Goal: Information Seeking & Learning: Learn about a topic

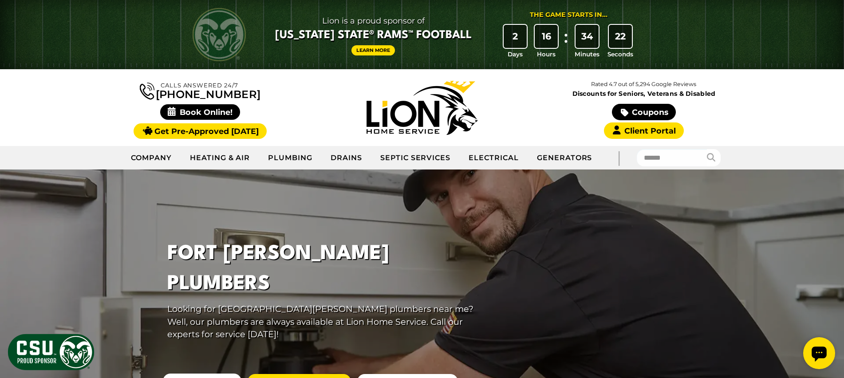
click at [92, 99] on div "Calls Answered 24/7 [PHONE_NUMBER]" at bounding box center [200, 107] width 222 height 59
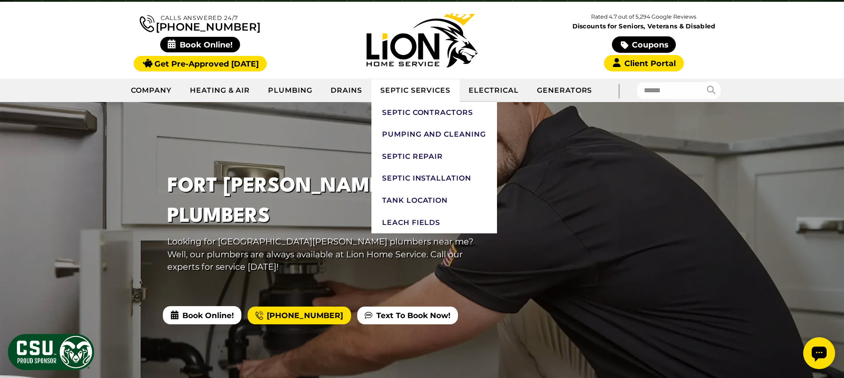
scroll to position [4, 0]
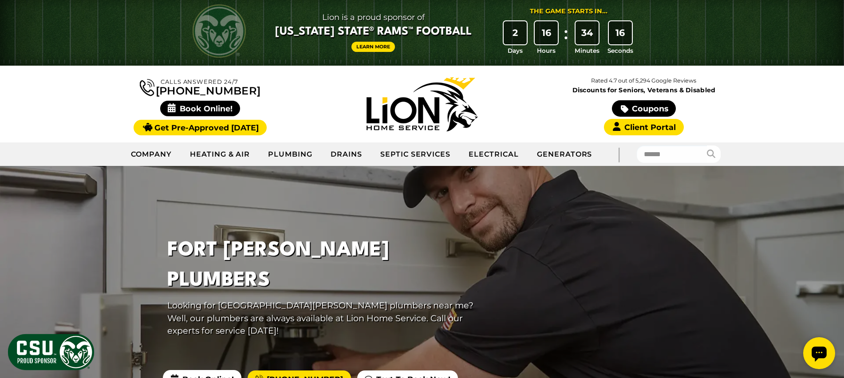
click at [65, 97] on div "Calls Answered 24/7 [PHONE_NUMBER]" at bounding box center [422, 104] width 844 height 77
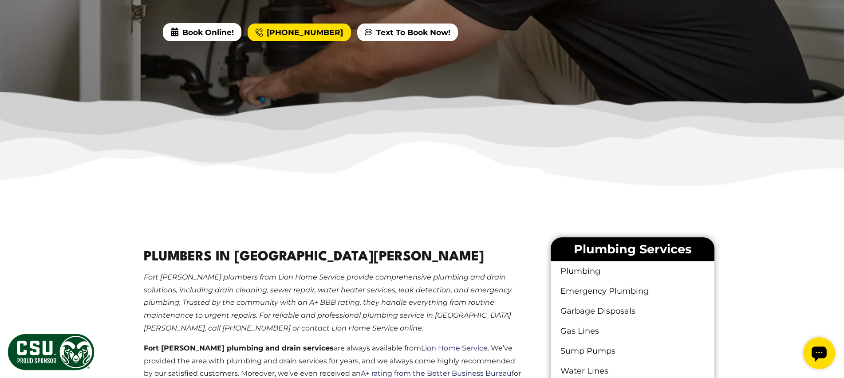
scroll to position [508, 0]
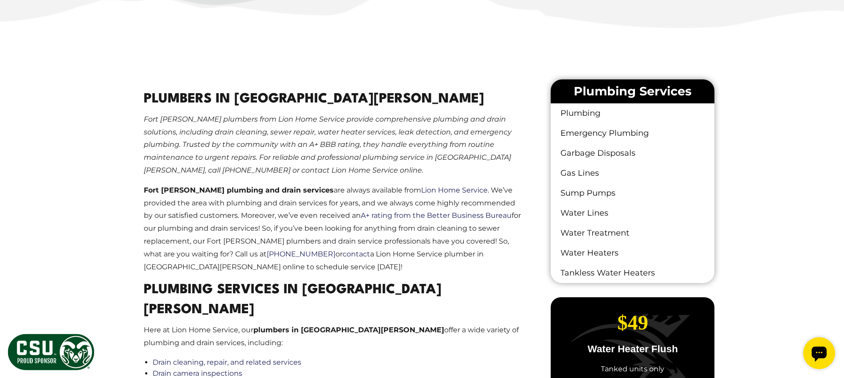
click at [267, 157] on em "Fort [PERSON_NAME] plumbers from Lion Home Service provide comprehensive plumbi…" at bounding box center [328, 144] width 368 height 59
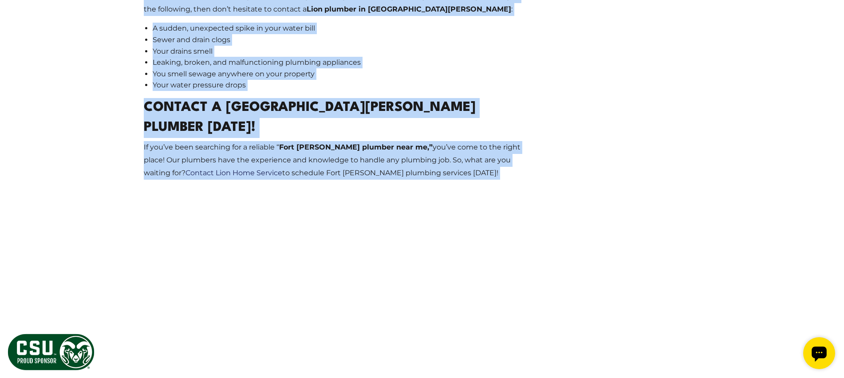
drag, startPoint x: 149, startPoint y: 84, endPoint x: 455, endPoint y: 203, distance: 327.9
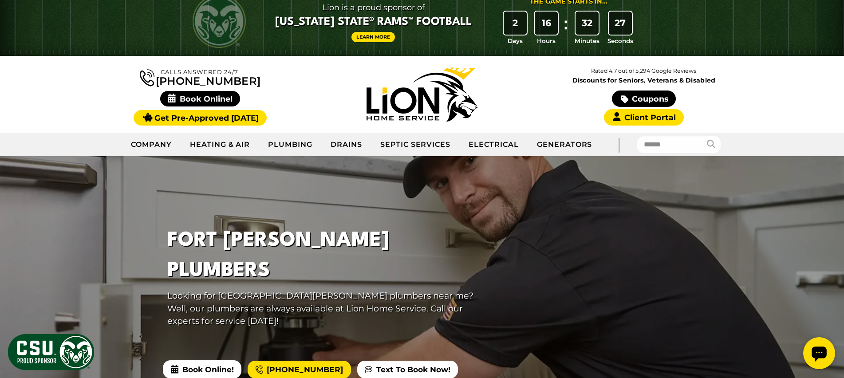
scroll to position [20, 0]
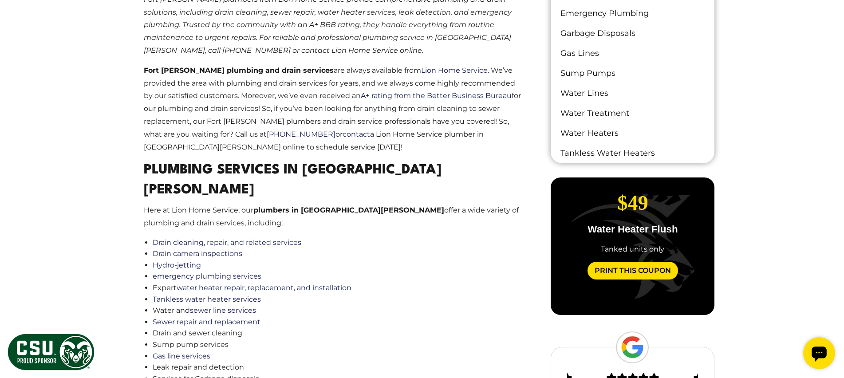
click at [231, 101] on p "Fort [PERSON_NAME] plumbing and drain services are always available from Lion H…" at bounding box center [334, 109] width 381 height 90
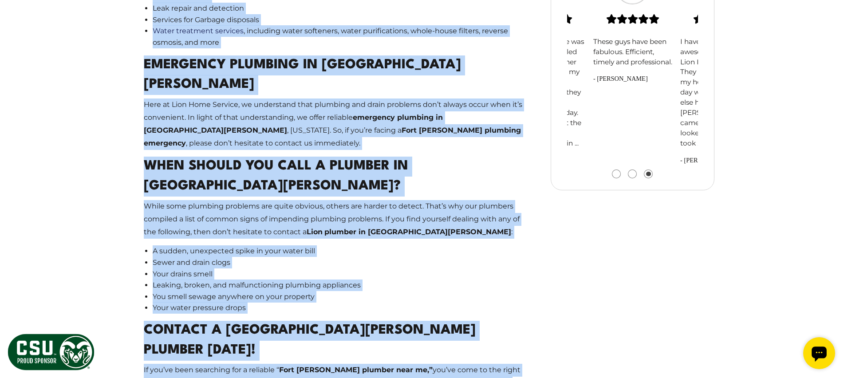
scroll to position [1043, 0]
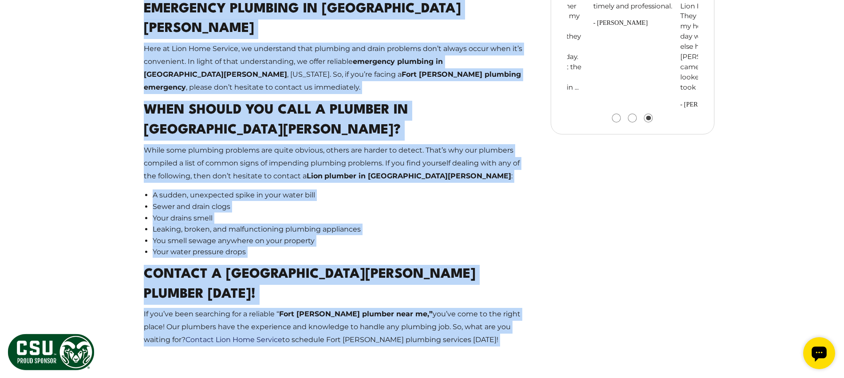
drag, startPoint x: 131, startPoint y: 59, endPoint x: 444, endPoint y: 287, distance: 387.3
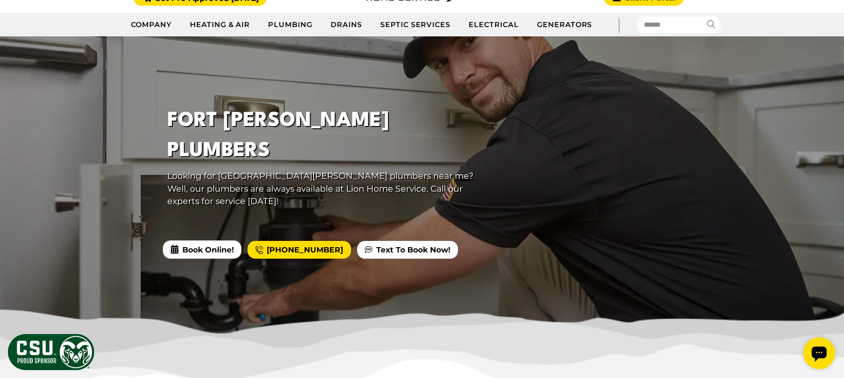
scroll to position [69, 0]
